Goal: Transaction & Acquisition: Book appointment/travel/reservation

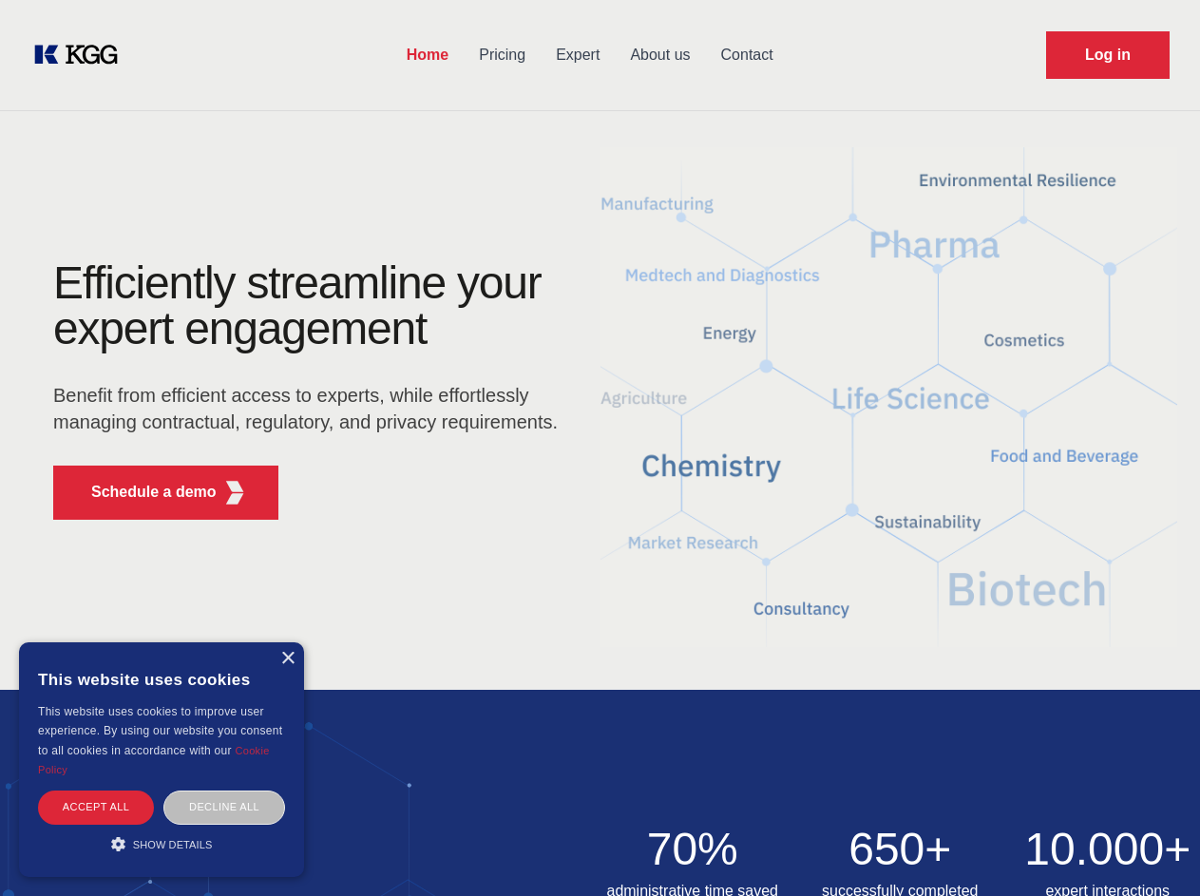
click at [599, 447] on div "Efficiently streamline your expert engagement Benefit from efficient access to …" at bounding box center [311, 397] width 577 height 274
click at [142, 492] on p "Schedule a demo" at bounding box center [153, 492] width 125 height 23
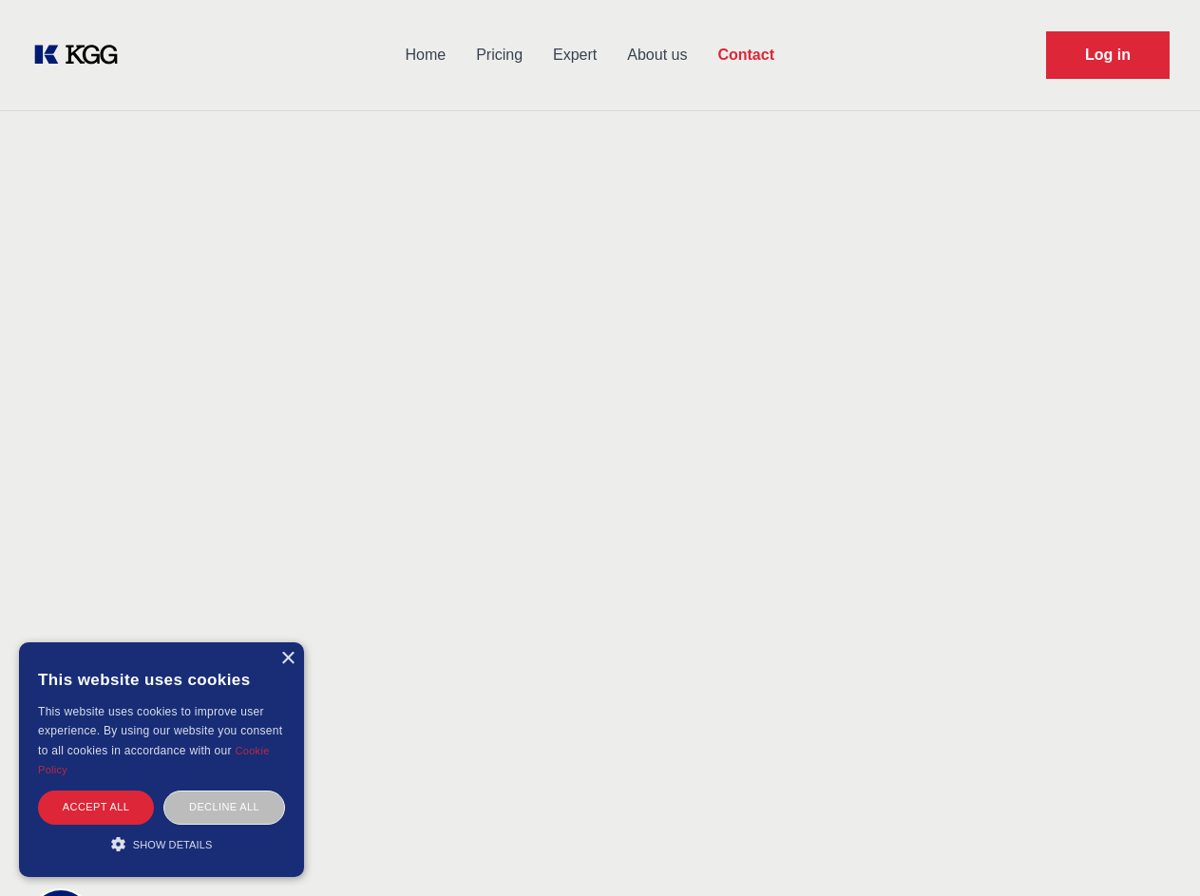
click at [287, 658] on div "× This website uses cookies This website uses cookies to improve user experienc…" at bounding box center [161, 759] width 285 height 235
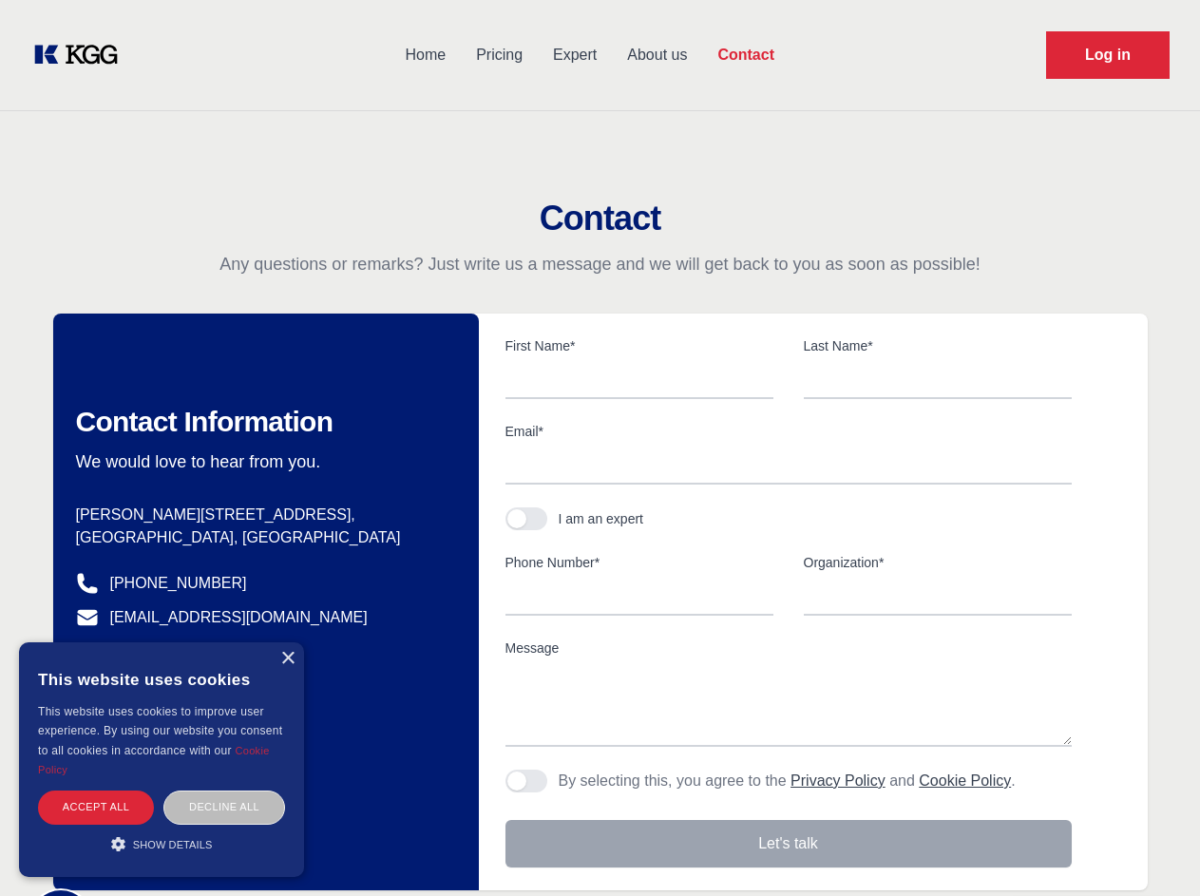
click at [96, 806] on div "Accept all" at bounding box center [96, 806] width 116 height 33
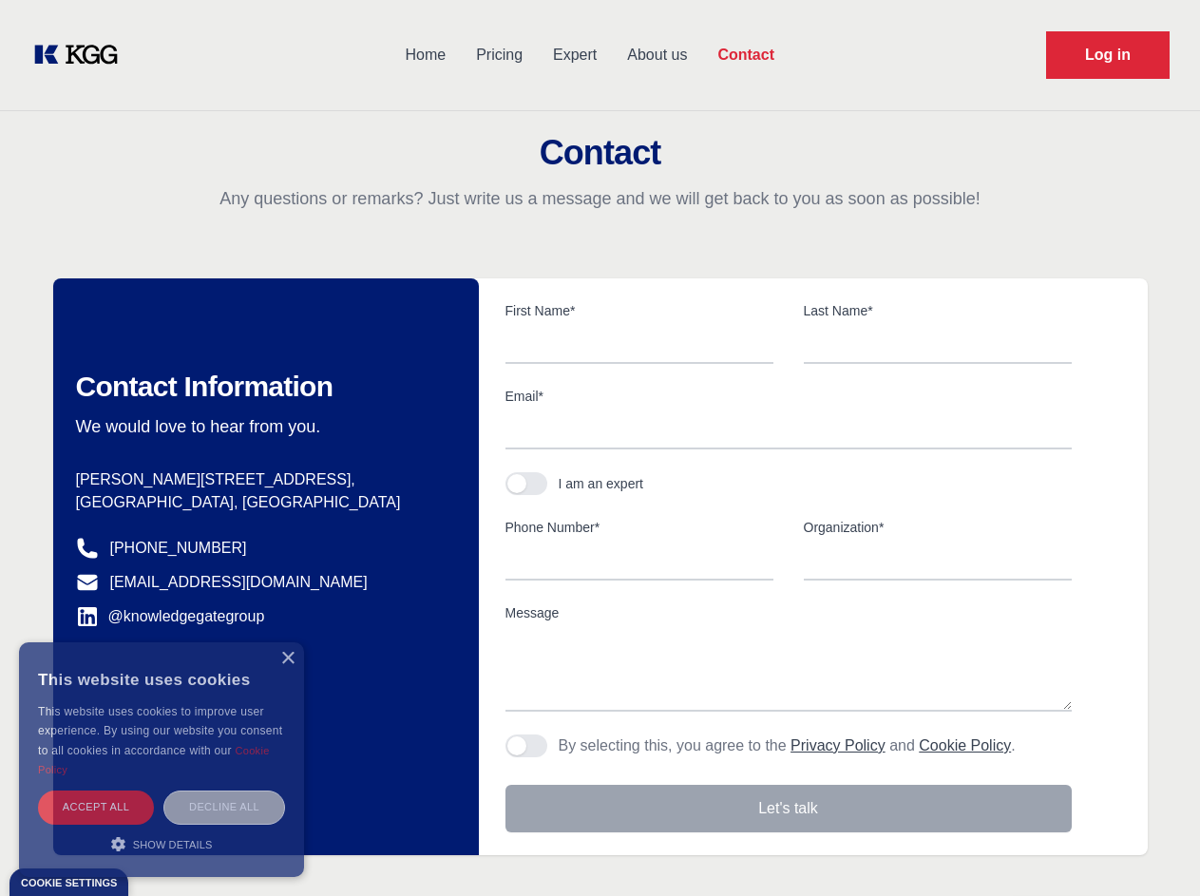
click at [224, 806] on div "Decline all" at bounding box center [224, 806] width 122 height 33
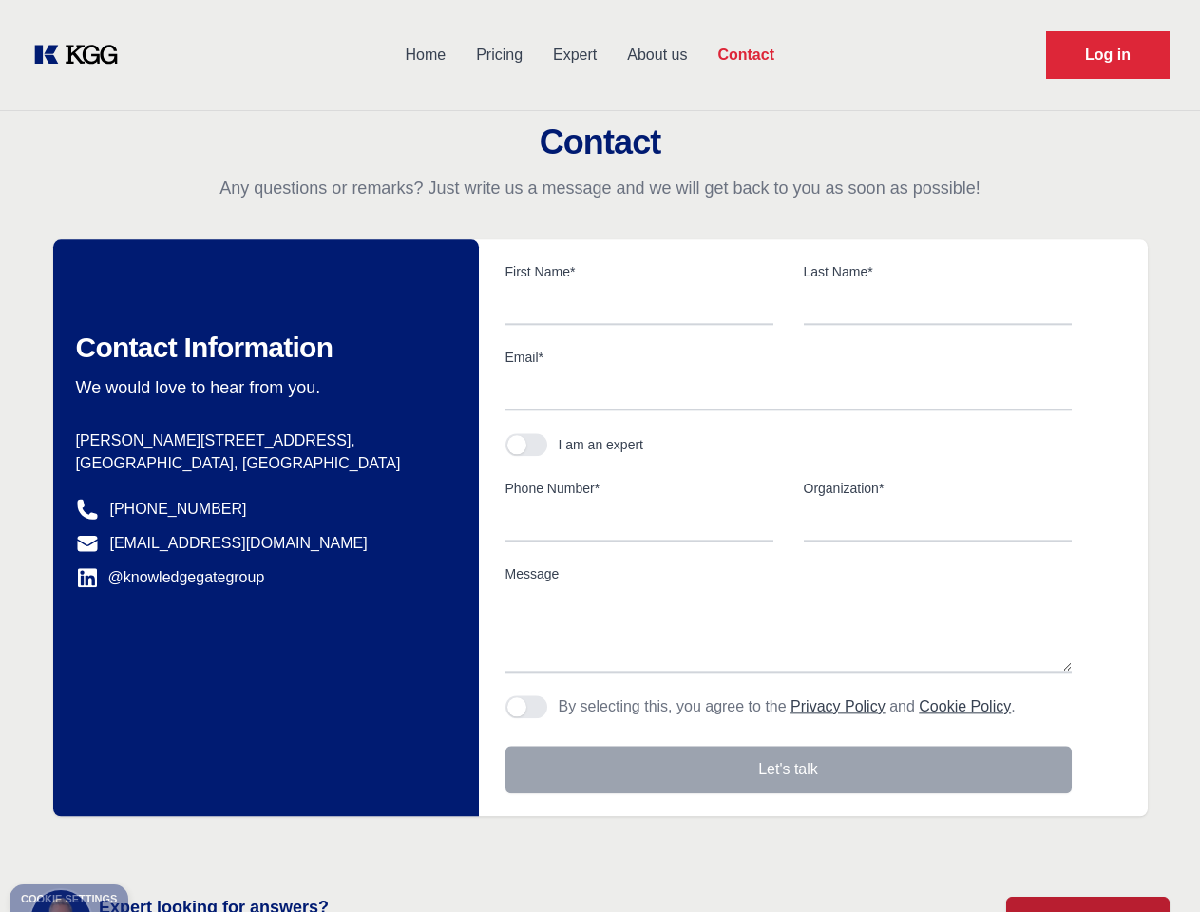
click at [161, 843] on main "Contact Any questions or remarks? Just write us a message and we will get back …" at bounding box center [600, 494] width 1200 height 989
